Goal: Task Accomplishment & Management: Manage account settings

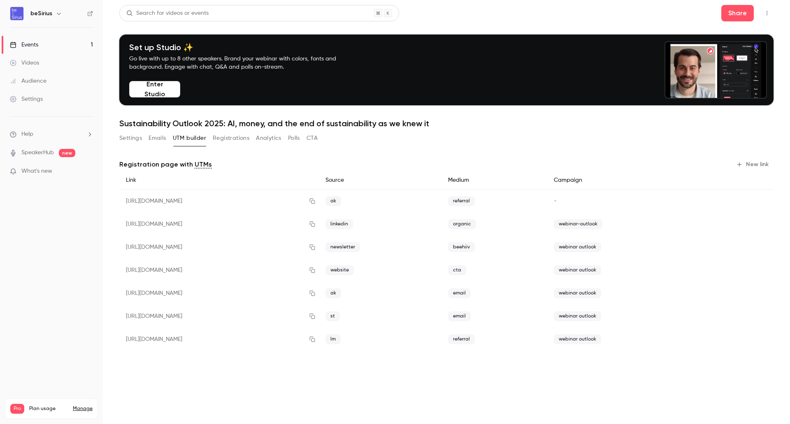
click at [601, 339] on span "webinar outlook" at bounding box center [577, 339] width 47 height 10
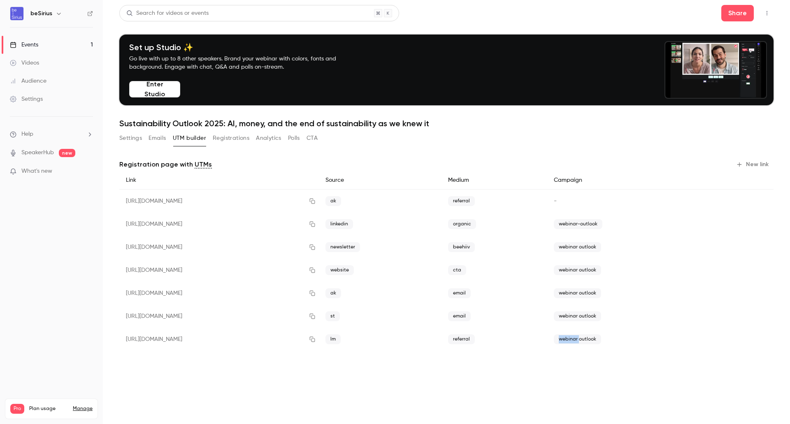
click at [601, 339] on span "webinar outlook" at bounding box center [577, 339] width 47 height 10
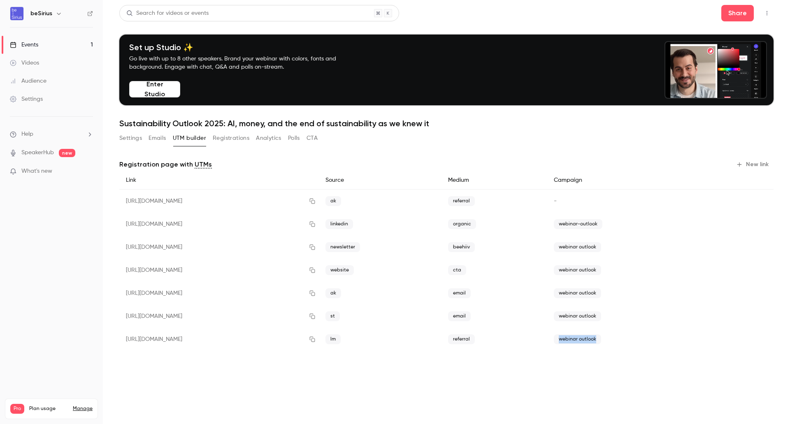
copy body "webinar outlook"
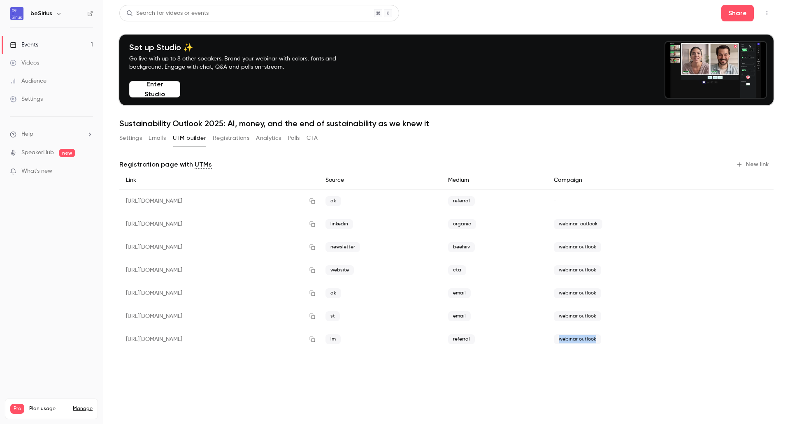
click at [741, 167] on icon "button" at bounding box center [739, 164] width 7 height 7
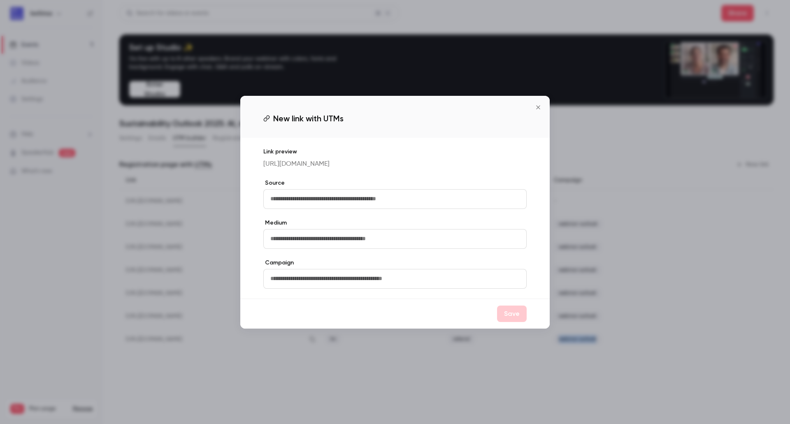
click at [389, 205] on input "text" at bounding box center [394, 199] width 263 height 20
type input "**"
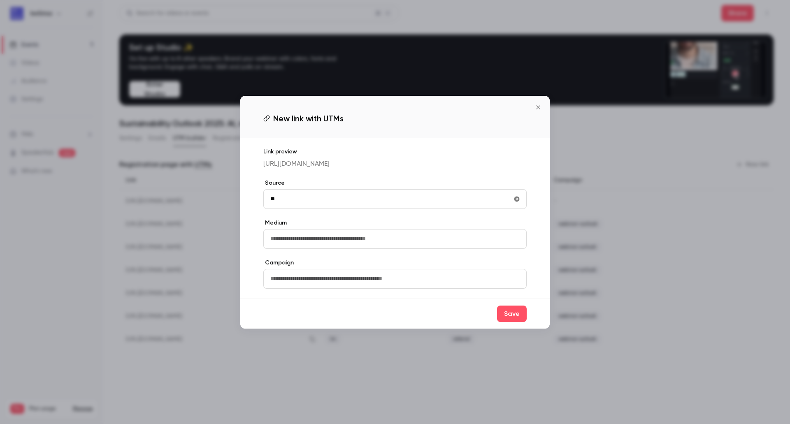
click at [355, 248] on input "text" at bounding box center [394, 239] width 263 height 20
type input "********"
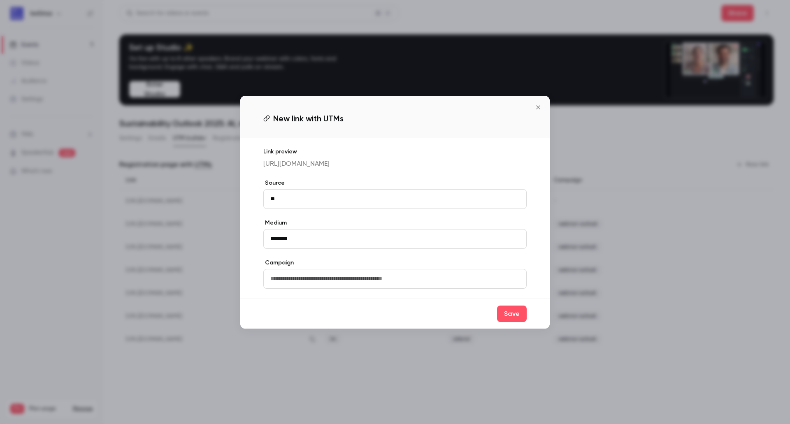
click at [362, 289] on input "text" at bounding box center [394, 279] width 263 height 20
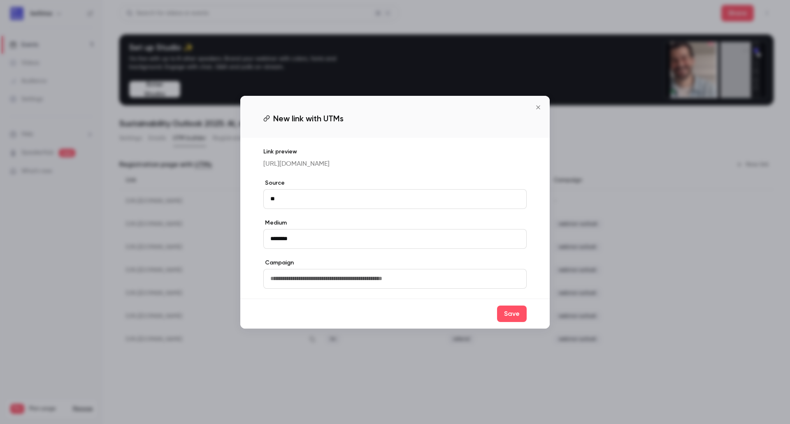
paste input "**********"
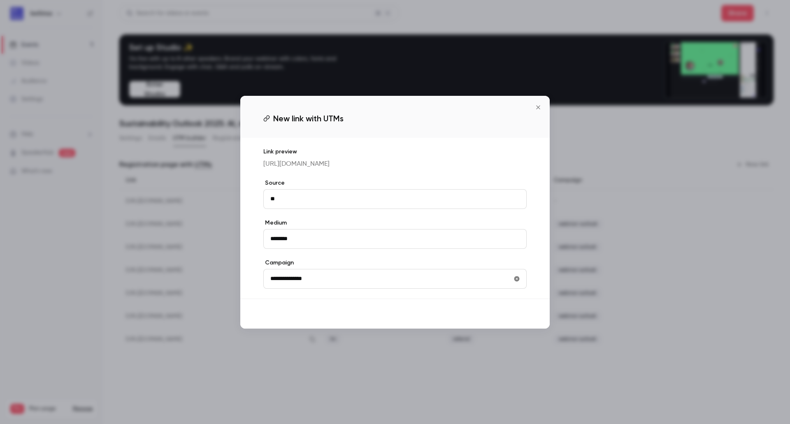
type input "**********"
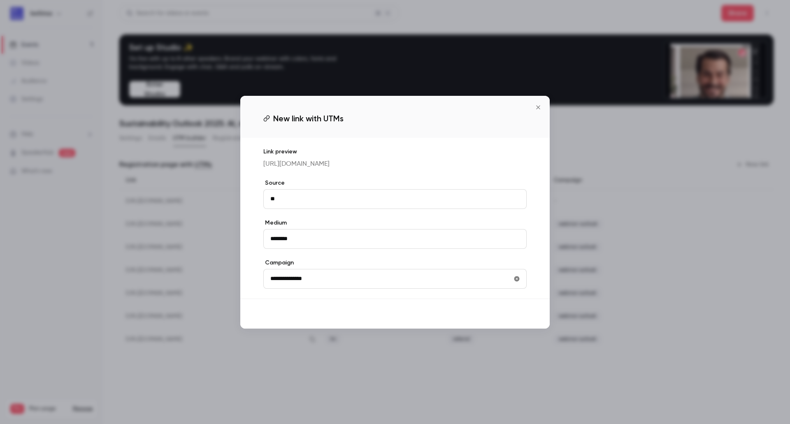
click at [510, 322] on button "Save" at bounding box center [512, 314] width 30 height 16
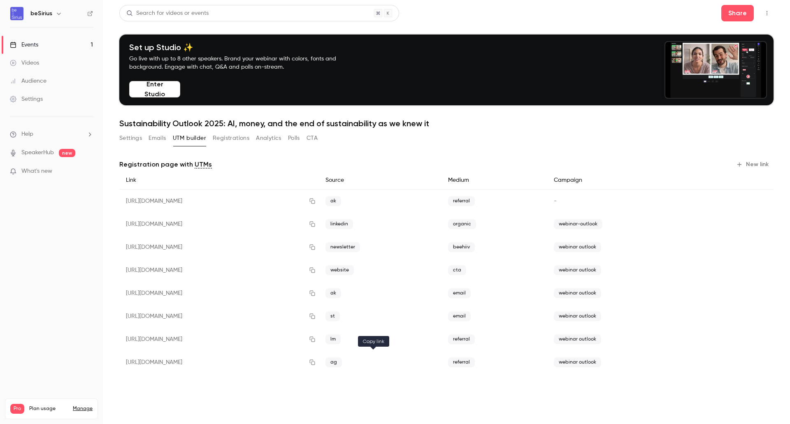
click at [316, 363] on icon "button" at bounding box center [312, 363] width 7 height 6
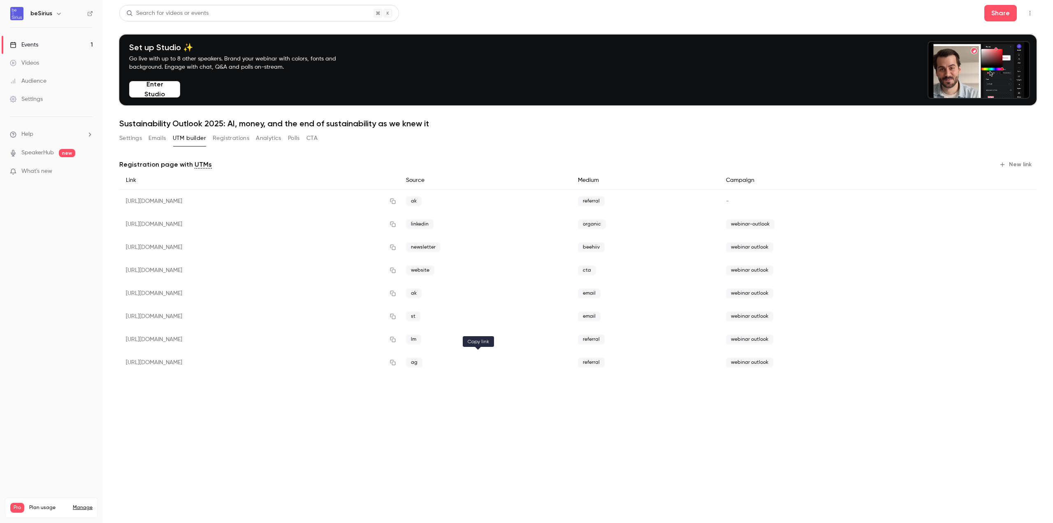
drag, startPoint x: 478, startPoint y: 364, endPoint x: 476, endPoint y: 359, distance: 5.2
click at [395, 364] on icon "button" at bounding box center [392, 362] width 5 height 5
click at [32, 42] on div "Events" at bounding box center [24, 45] width 28 height 8
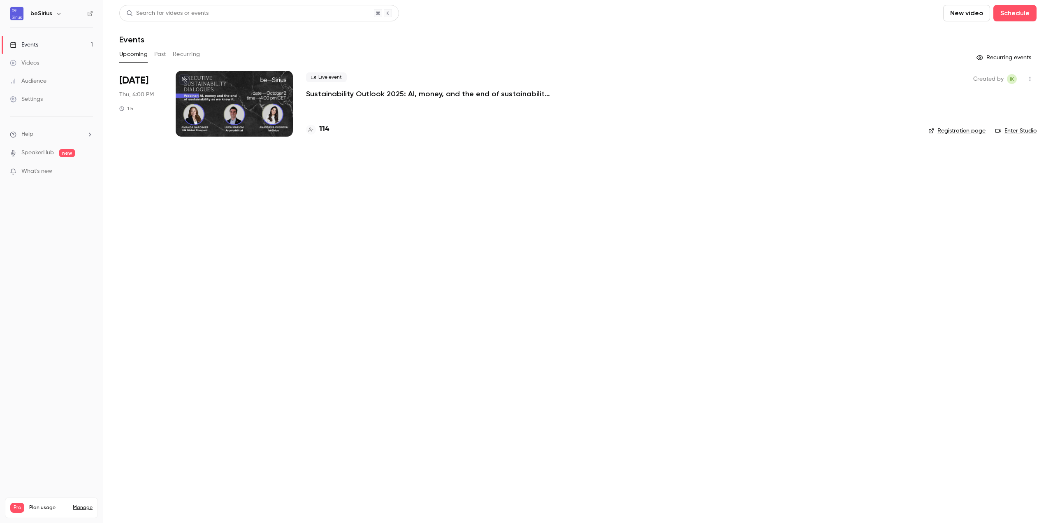
click at [218, 86] on div at bounding box center [234, 104] width 117 height 66
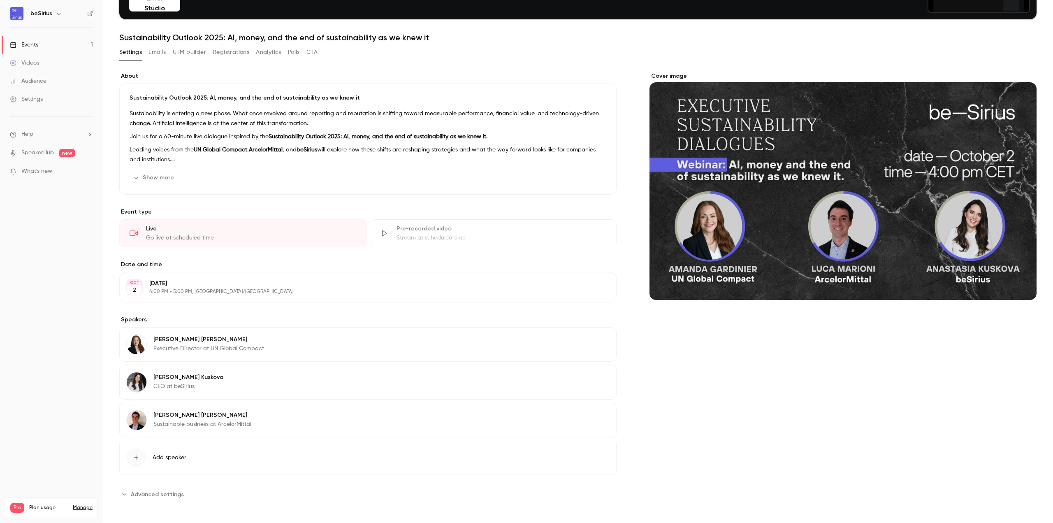
scroll to position [88, 0]
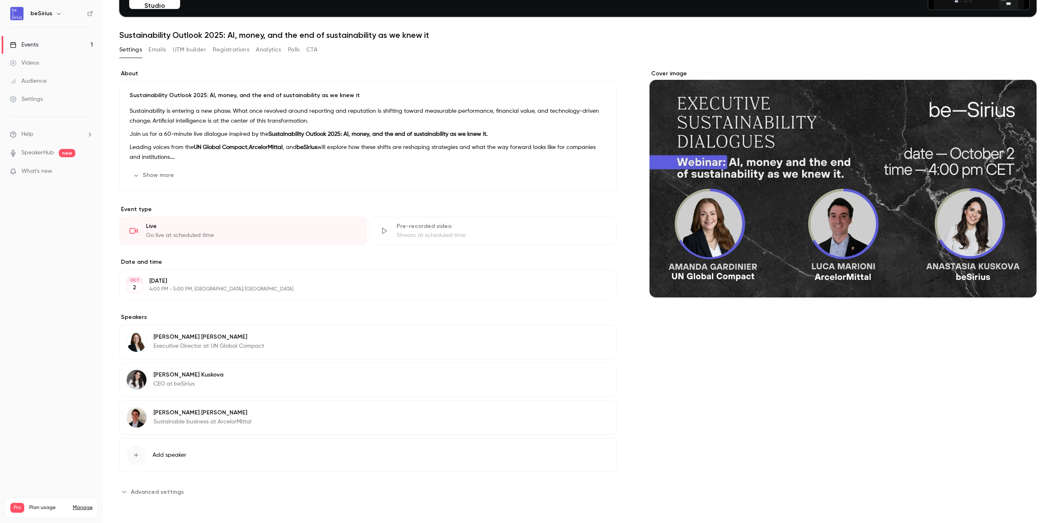
click at [172, 424] on p "Sustainable business at ArcelorMittal" at bounding box center [202, 422] width 98 height 8
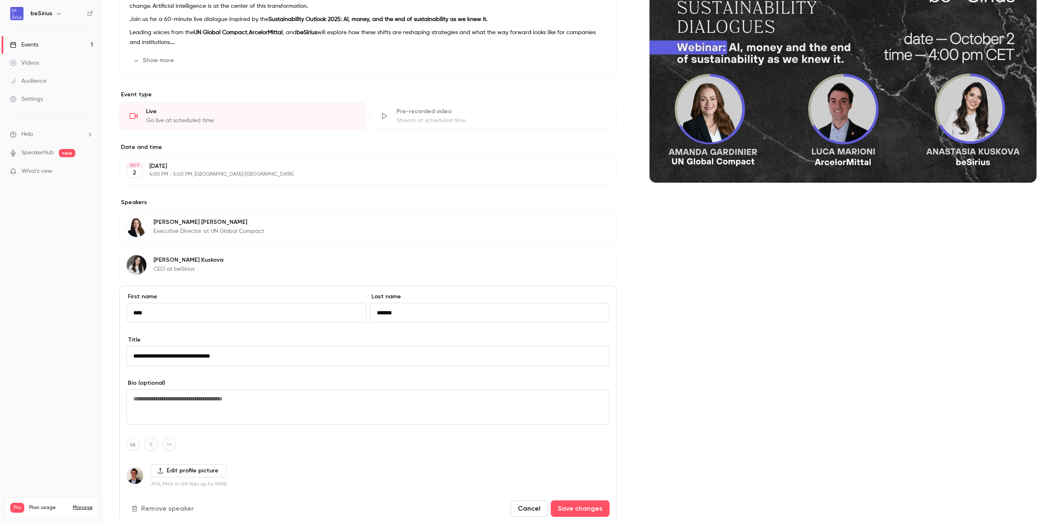
scroll to position [253, 0]
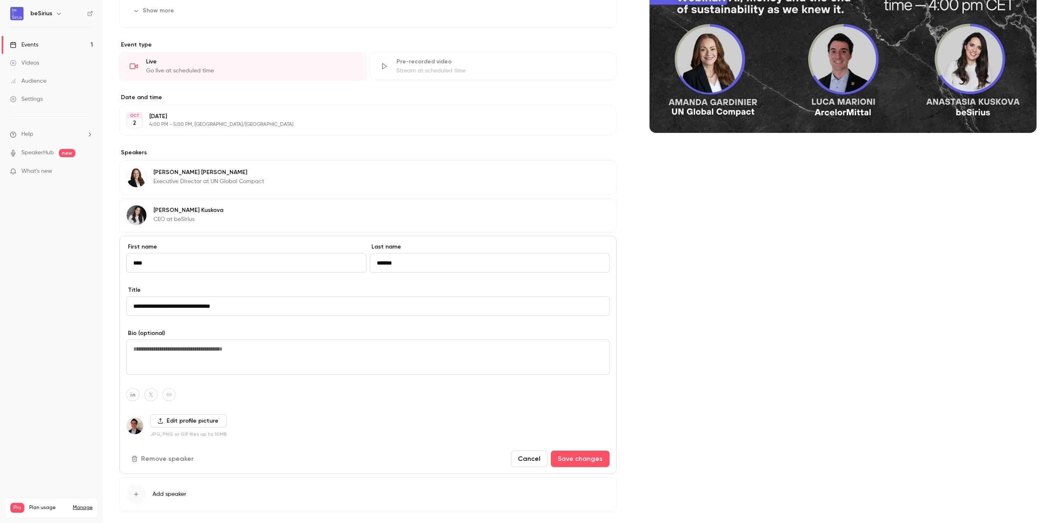
click at [190, 306] on input "**********" at bounding box center [367, 306] width 483 height 20
type input "**********"
click at [586, 462] on button "Save changes" at bounding box center [580, 458] width 59 height 16
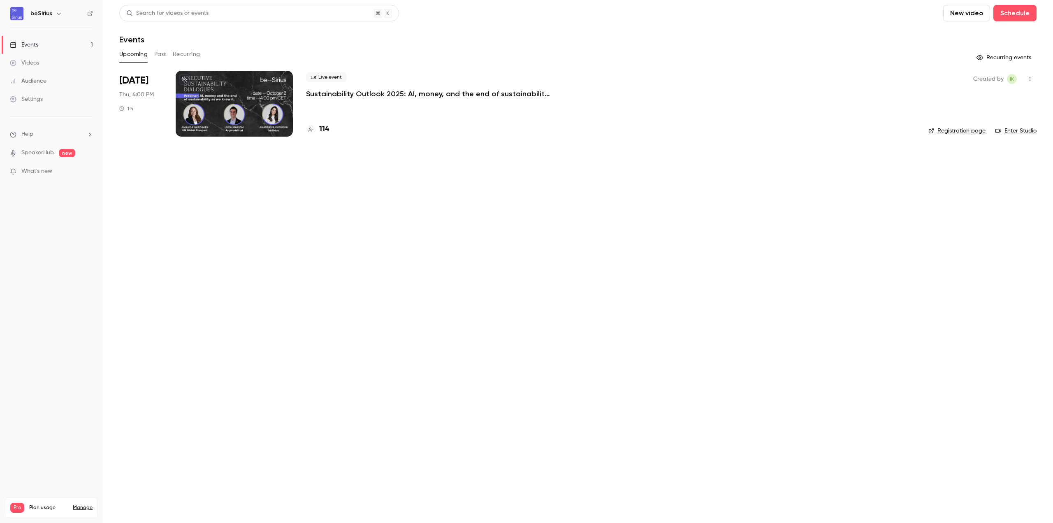
click at [254, 111] on div at bounding box center [234, 104] width 117 height 66
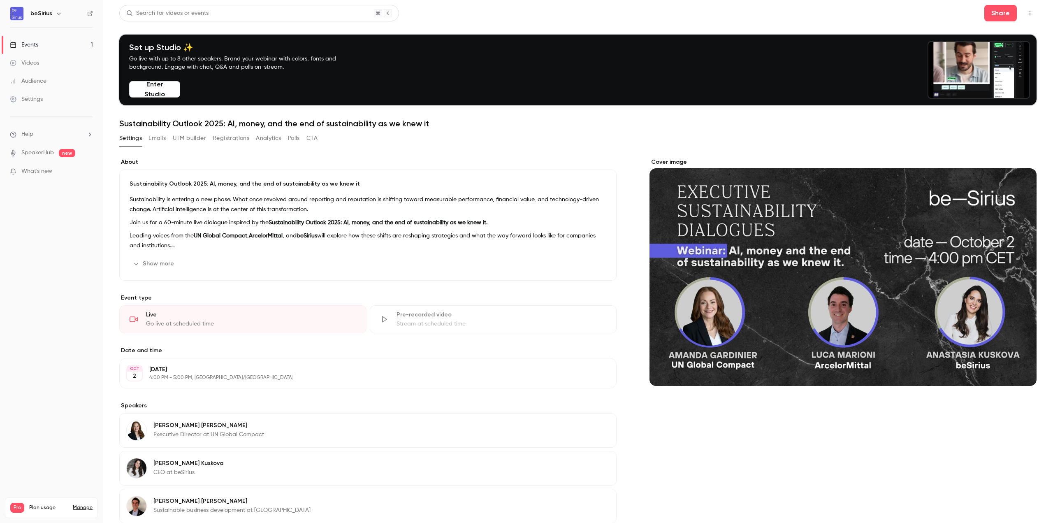
click at [154, 137] on button "Emails" at bounding box center [157, 138] width 17 height 13
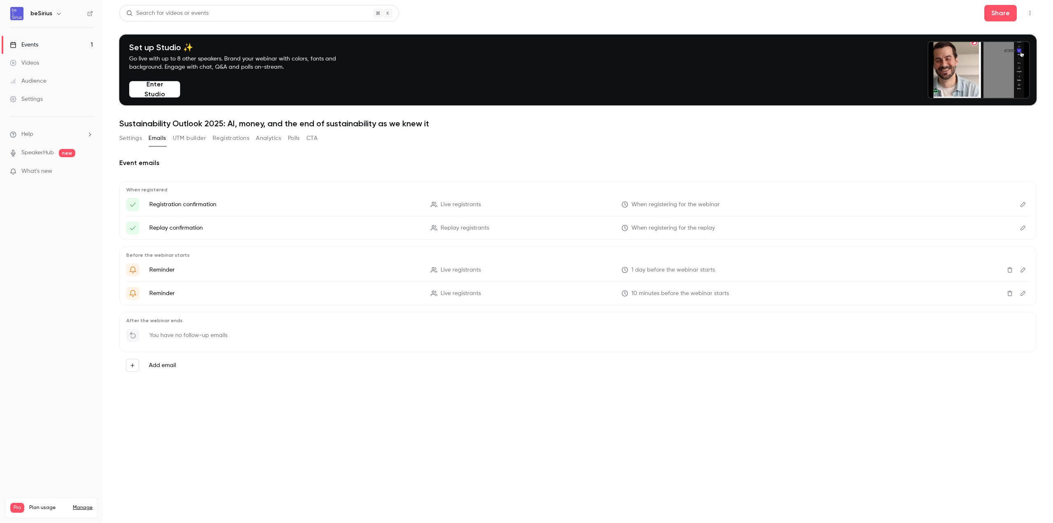
click at [242, 139] on button "Registrations" at bounding box center [231, 138] width 37 height 13
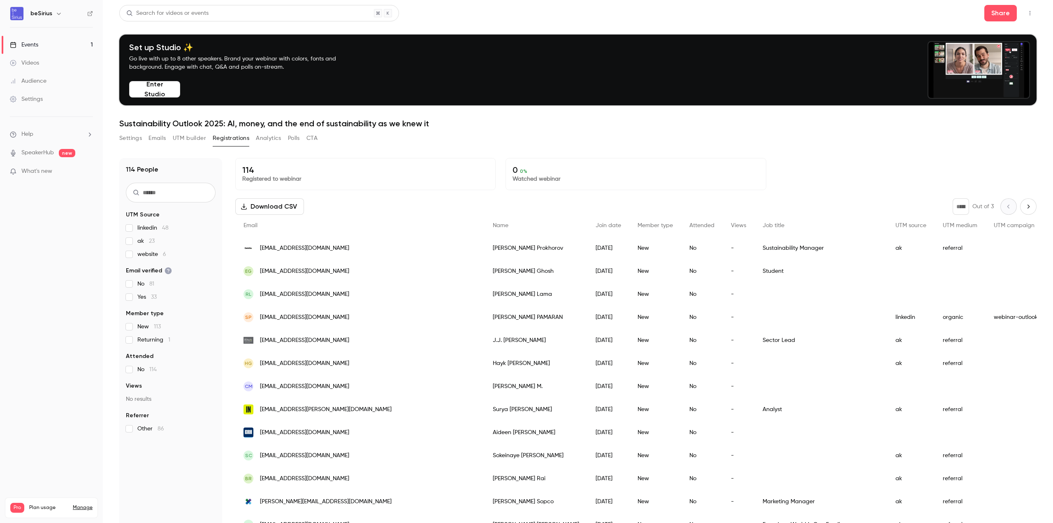
click at [186, 192] on input "text" at bounding box center [171, 193] width 90 height 20
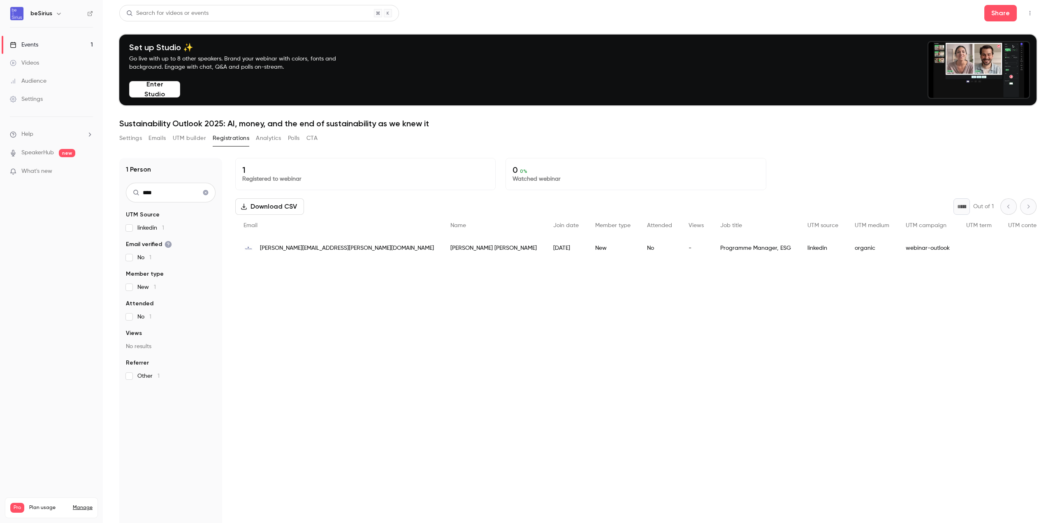
type input "****"
click at [279, 135] on button "Analytics" at bounding box center [269, 138] width 26 height 13
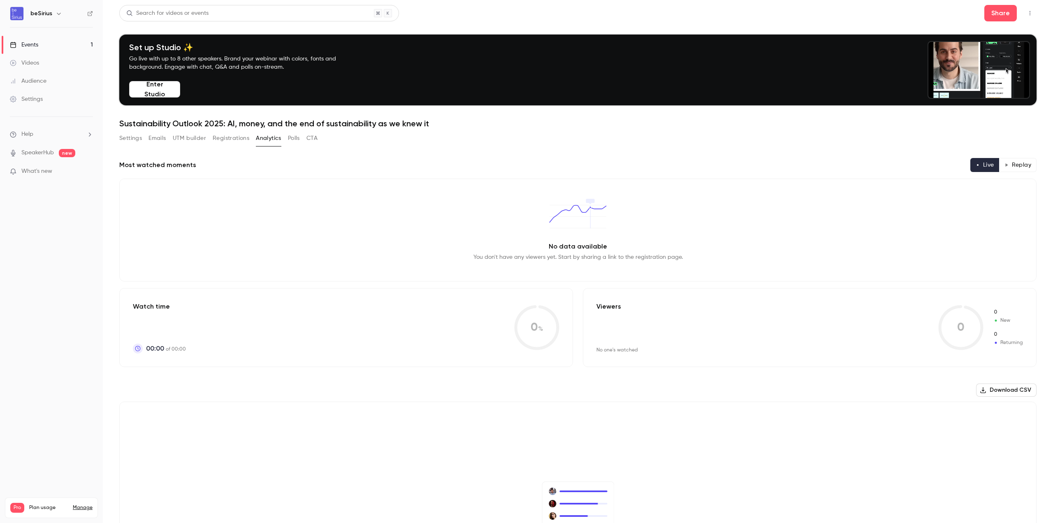
click at [297, 138] on button "Polls" at bounding box center [294, 138] width 12 height 13
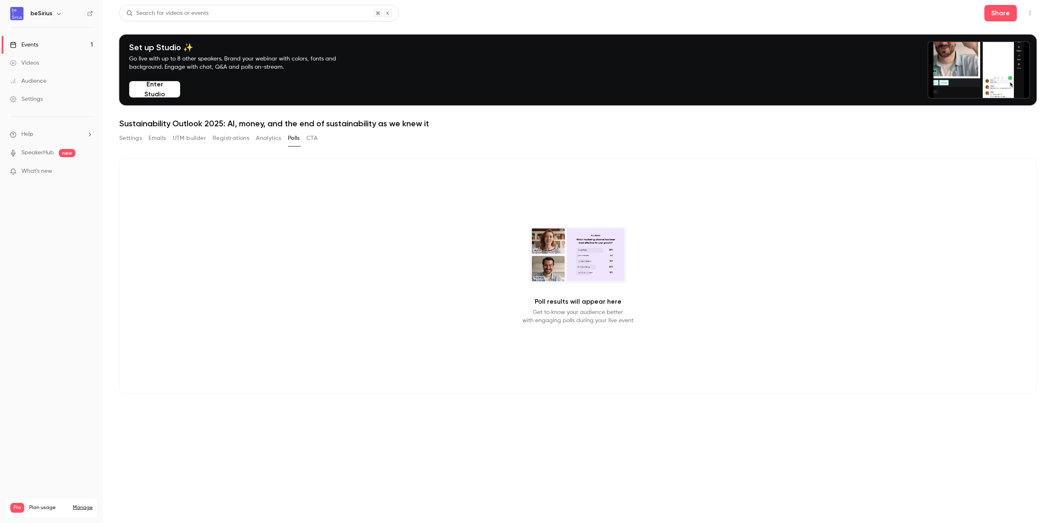
click at [312, 139] on button "CTA" at bounding box center [311, 138] width 11 height 13
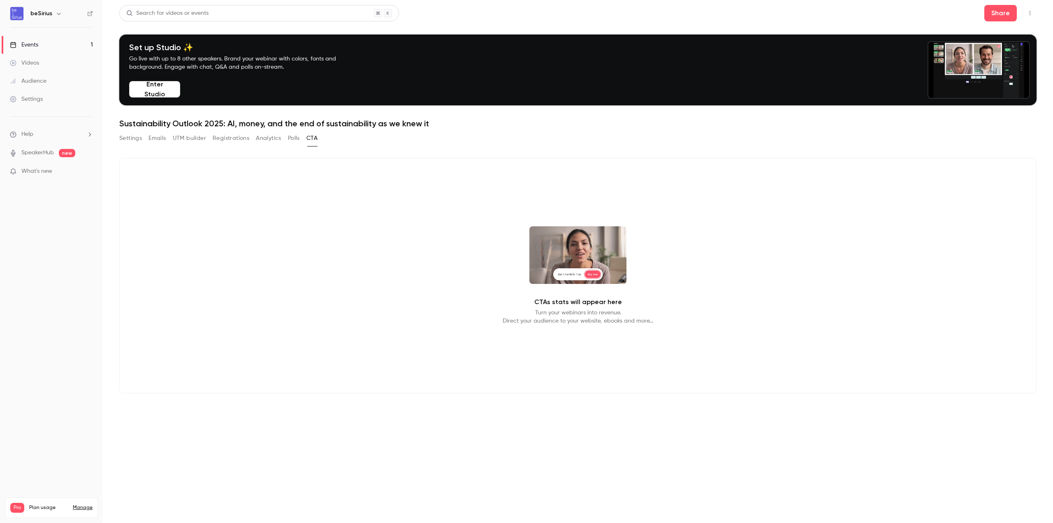
click at [153, 137] on button "Emails" at bounding box center [157, 138] width 17 height 13
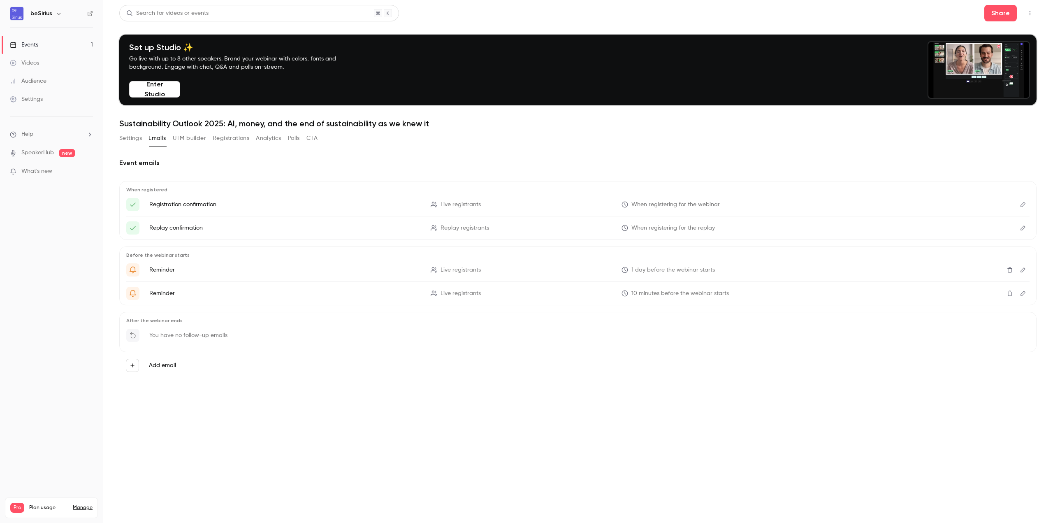
click at [133, 139] on button "Settings" at bounding box center [130, 138] width 23 height 13
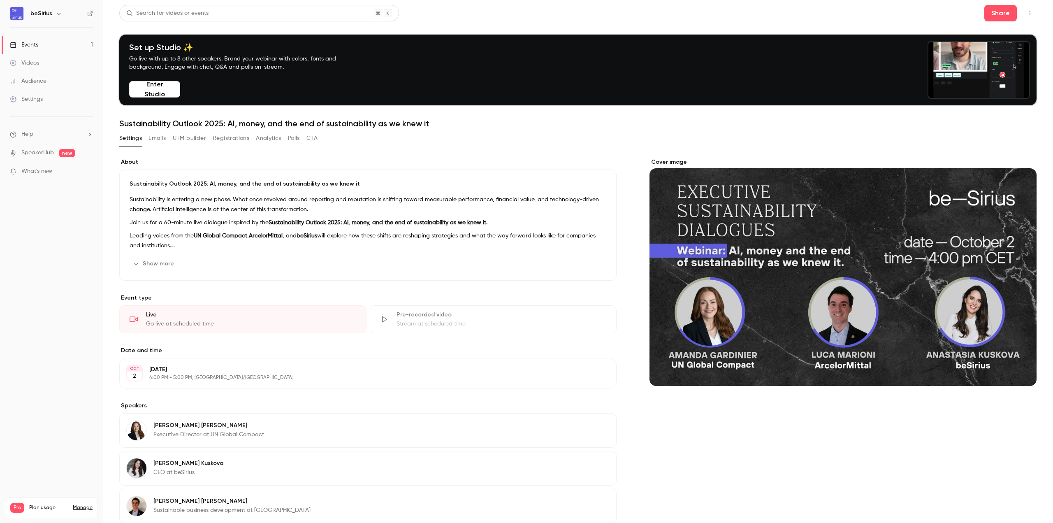
click at [190, 136] on button "UTM builder" at bounding box center [189, 138] width 33 height 13
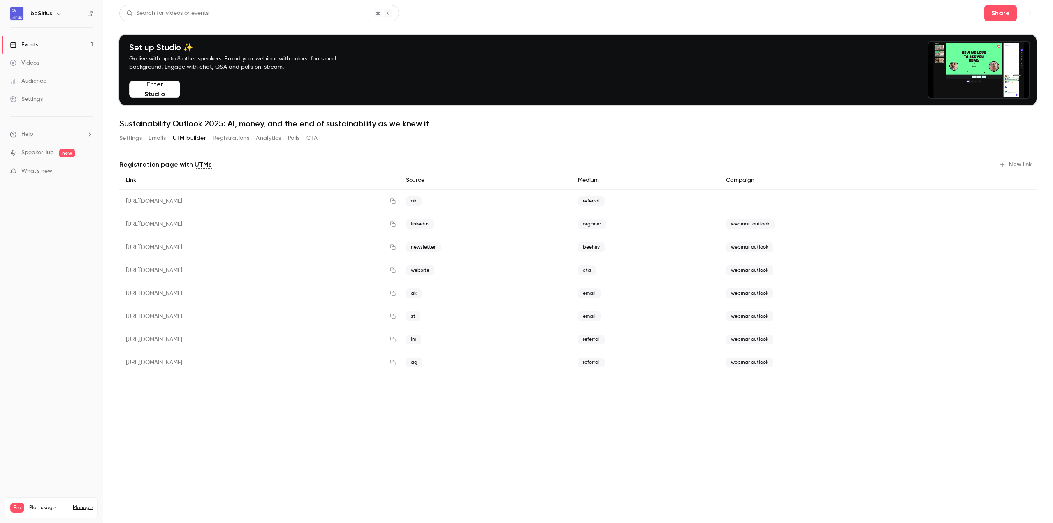
click at [128, 137] on button "Settings" at bounding box center [130, 138] width 23 height 13
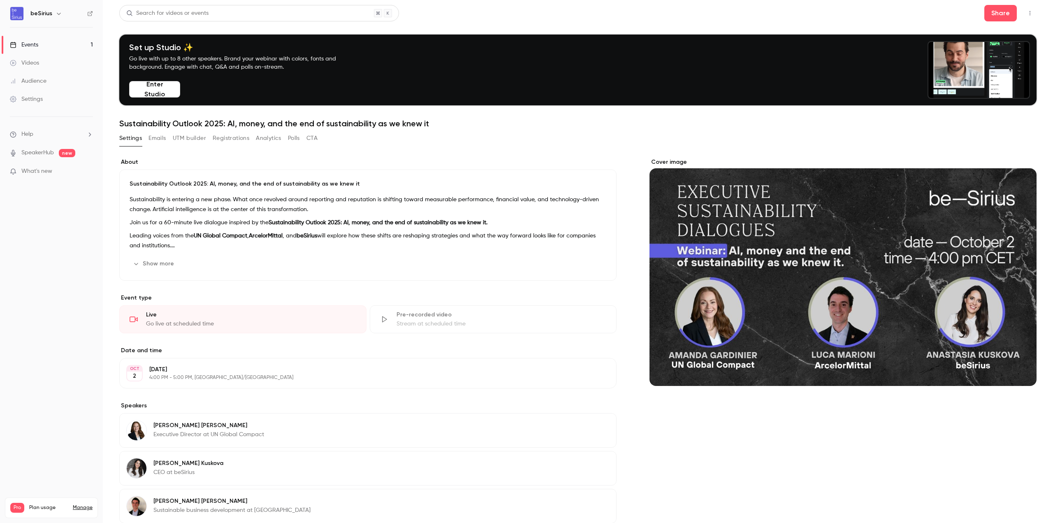
click at [169, 136] on div "Settings Emails UTM builder Registrations Analytics Polls CTA" at bounding box center [218, 138] width 198 height 13
click at [156, 142] on button "Emails" at bounding box center [157, 138] width 17 height 13
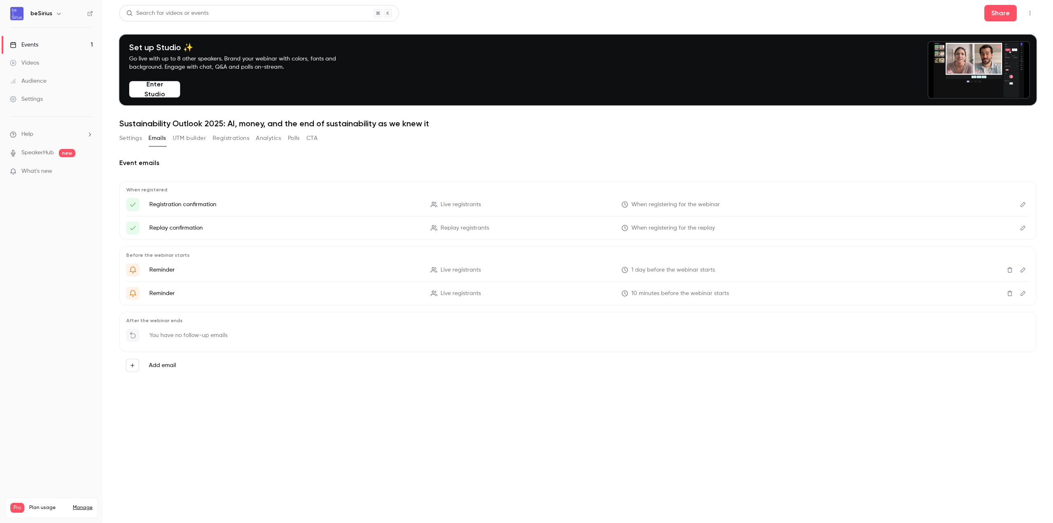
click at [37, 44] on div "Events" at bounding box center [24, 45] width 28 height 8
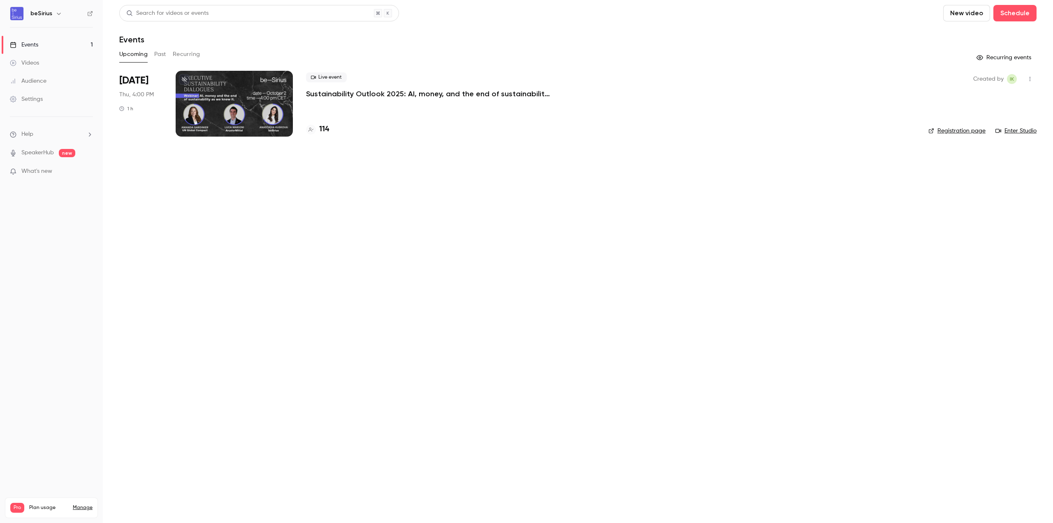
click at [241, 93] on div at bounding box center [234, 104] width 117 height 66
click at [255, 111] on div at bounding box center [234, 104] width 117 height 66
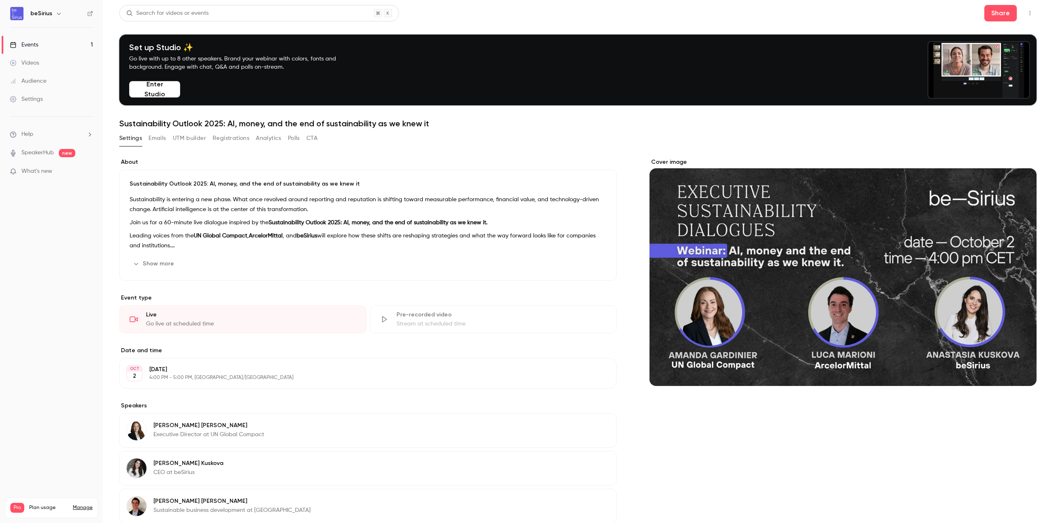
click at [189, 136] on button "UTM builder" at bounding box center [189, 138] width 33 height 13
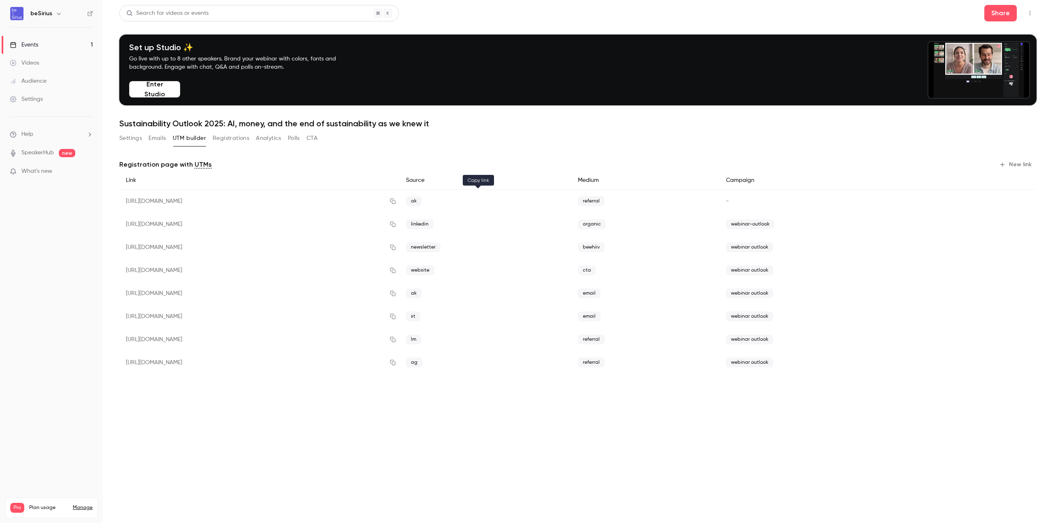
click at [395, 202] on icon "button" at bounding box center [392, 201] width 5 height 5
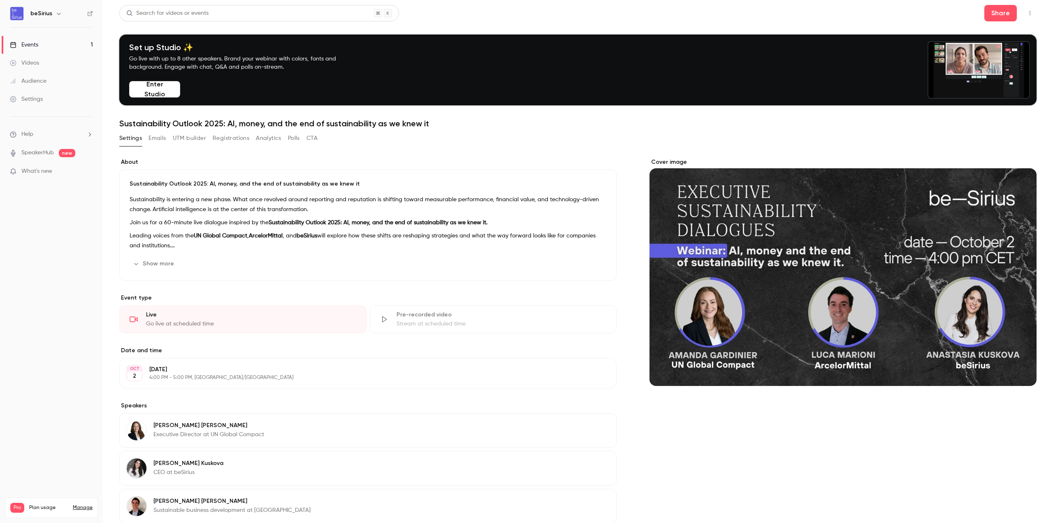
click at [768, 251] on div "Cover image" at bounding box center [843, 272] width 387 height 228
click at [0, 0] on input "Cover image" at bounding box center [0, 0] width 0 height 0
click at [25, 34] on ul "Events 1 Videos Audience Settings" at bounding box center [51, 72] width 103 height 89
click at [23, 42] on div "Events" at bounding box center [24, 45] width 28 height 8
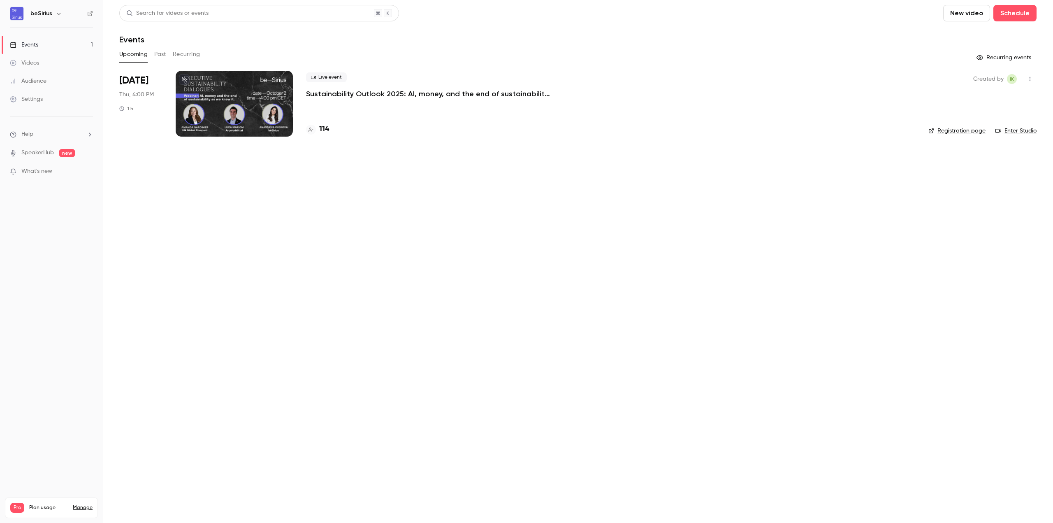
click at [213, 84] on div at bounding box center [234, 104] width 117 height 66
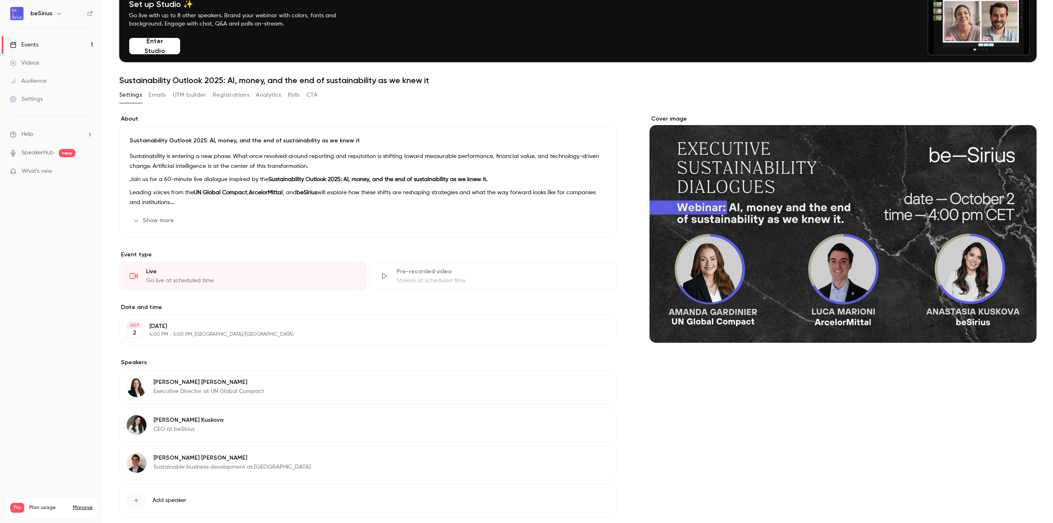
scroll to position [88, 0]
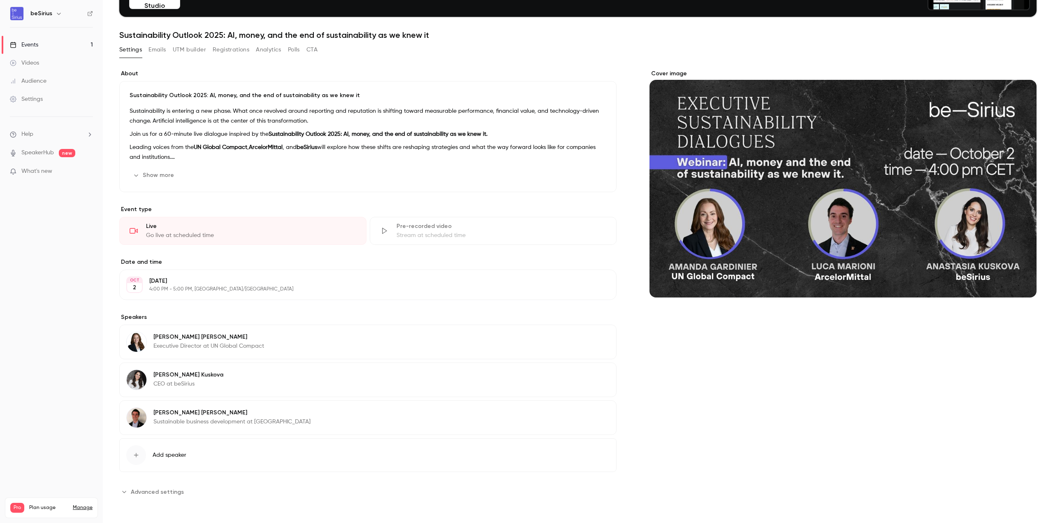
click at [155, 174] on button "Show more" at bounding box center [154, 175] width 49 height 13
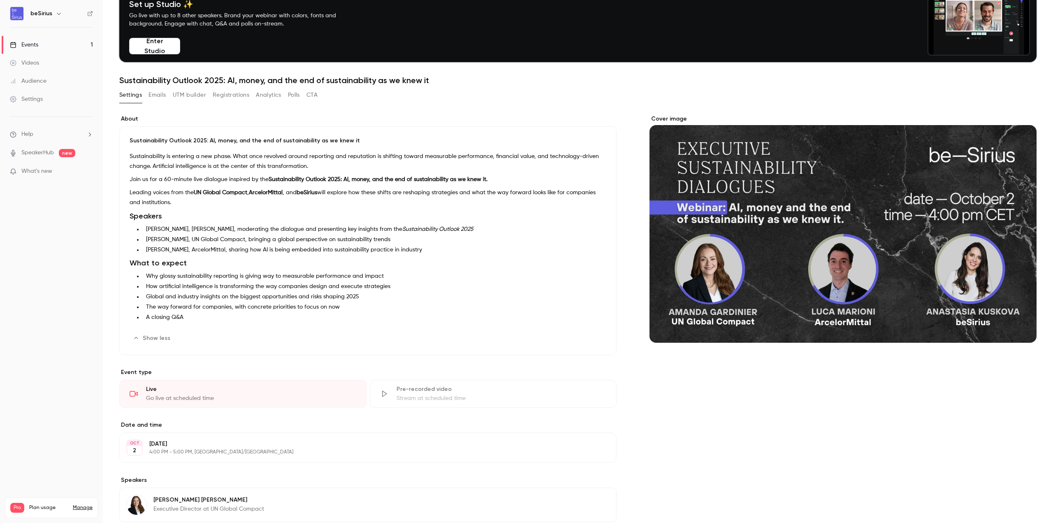
scroll to position [0, 0]
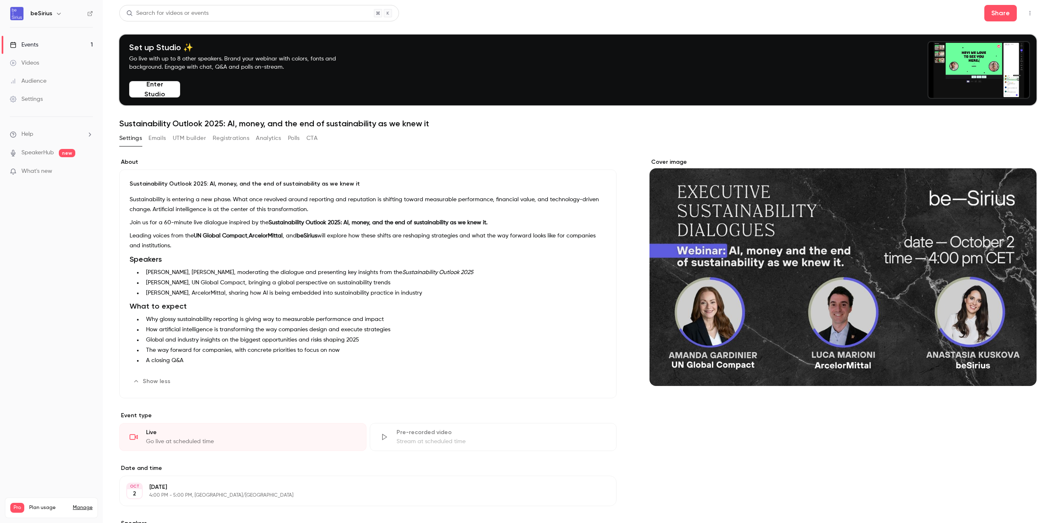
click at [55, 48] on link "Events 1" at bounding box center [51, 45] width 103 height 18
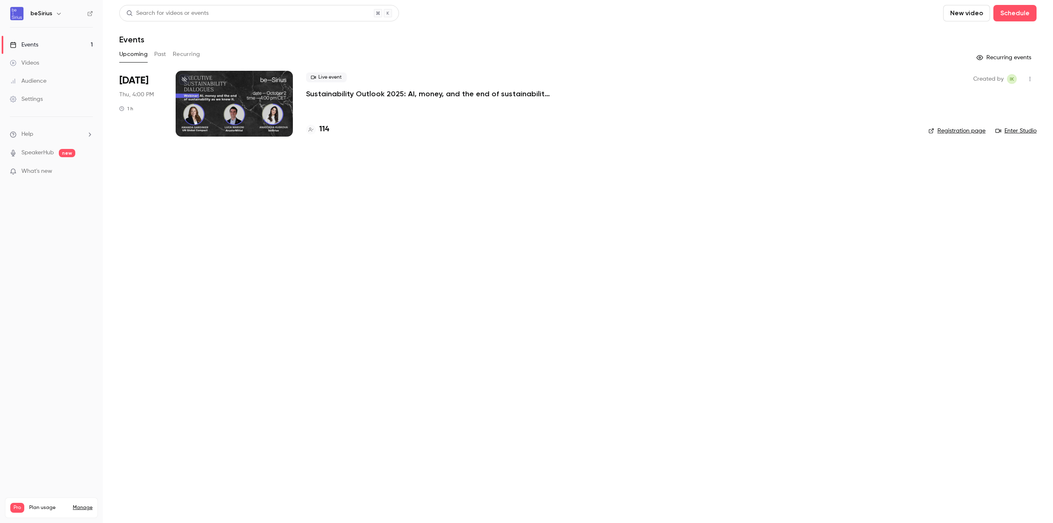
click at [967, 131] on link "Registration page" at bounding box center [957, 131] width 57 height 8
